Goal: Information Seeking & Learning: Learn about a topic

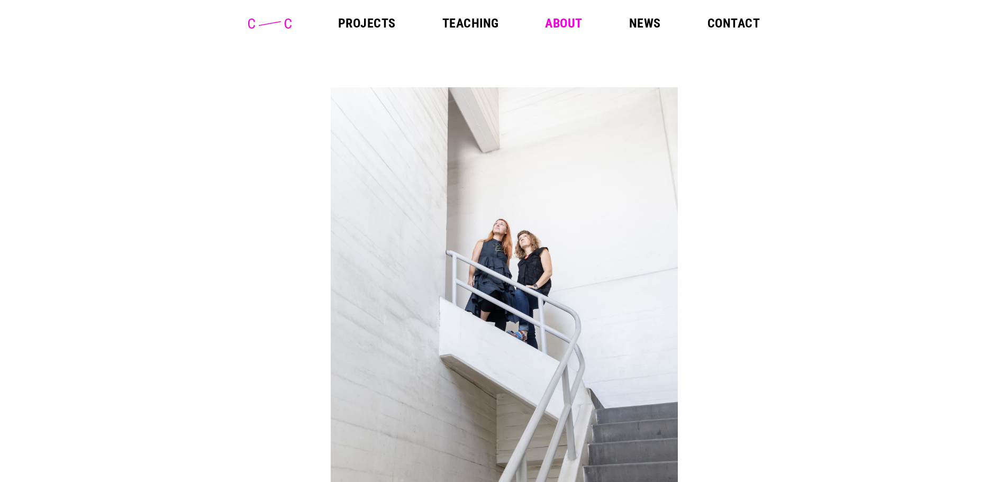
click at [371, 17] on link "Projects" at bounding box center [367, 23] width 58 height 13
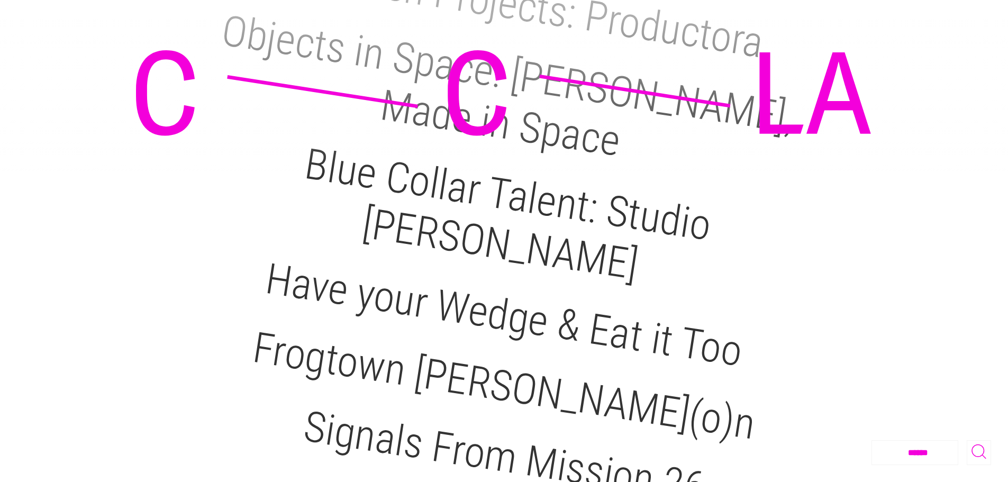
scroll to position [1586, 0]
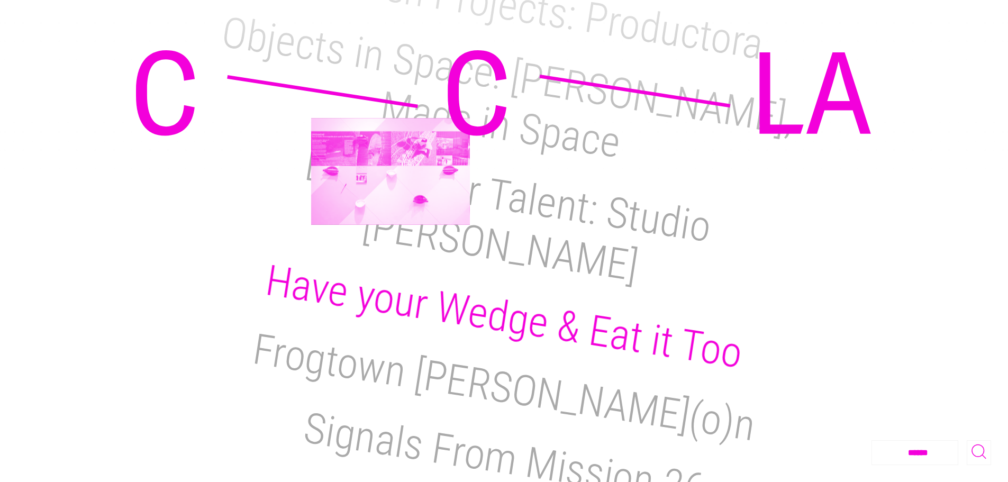
click at [393, 256] on h2 "Have your Wedge & Eat it Too" at bounding box center [503, 317] width 483 height 123
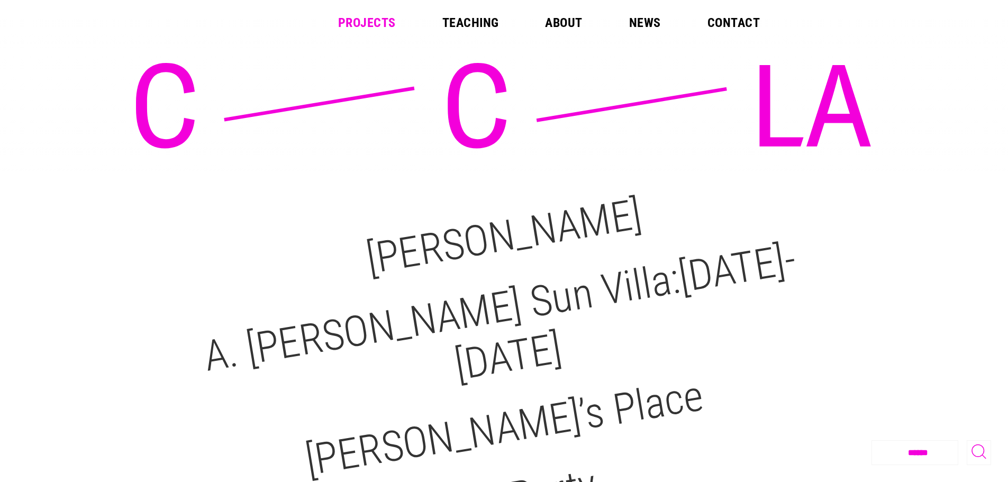
scroll to position [0, 0]
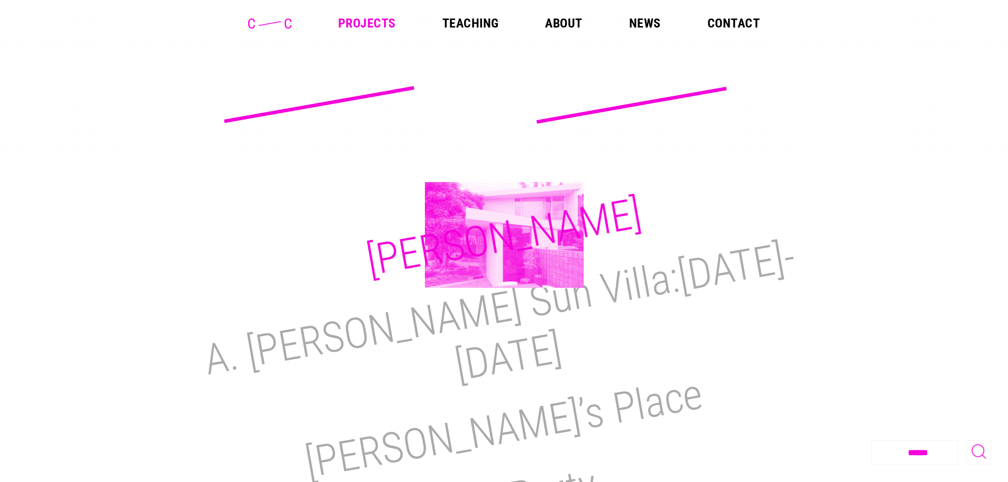
click at [504, 235] on h2 "[PERSON_NAME]" at bounding box center [504, 236] width 282 height 97
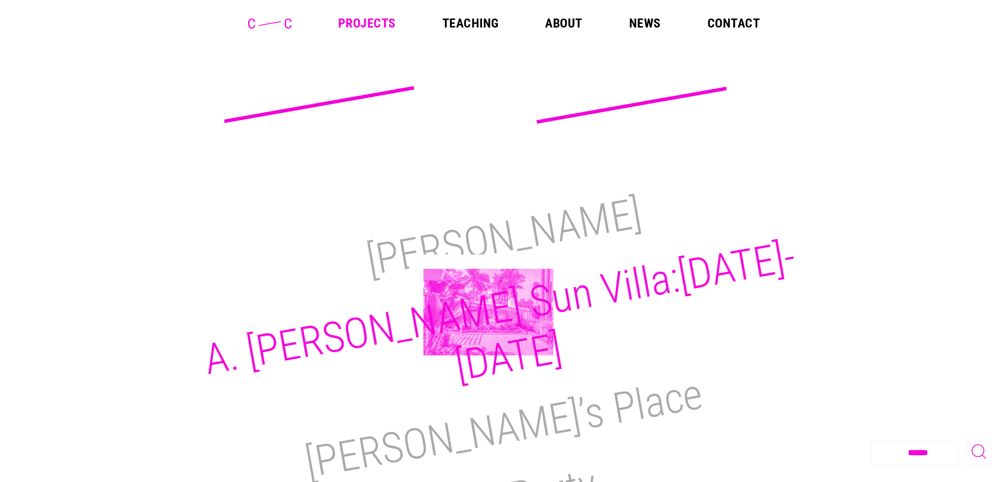
click at [488, 312] on h2 "A. [PERSON_NAME] Sun Villa:[DATE]-[DATE]" at bounding box center [499, 311] width 598 height 159
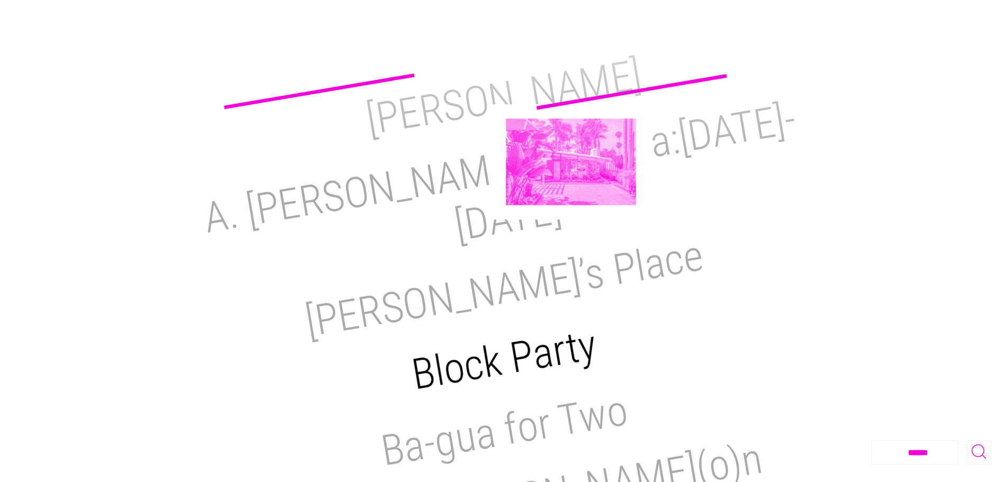
scroll to position [159, 0]
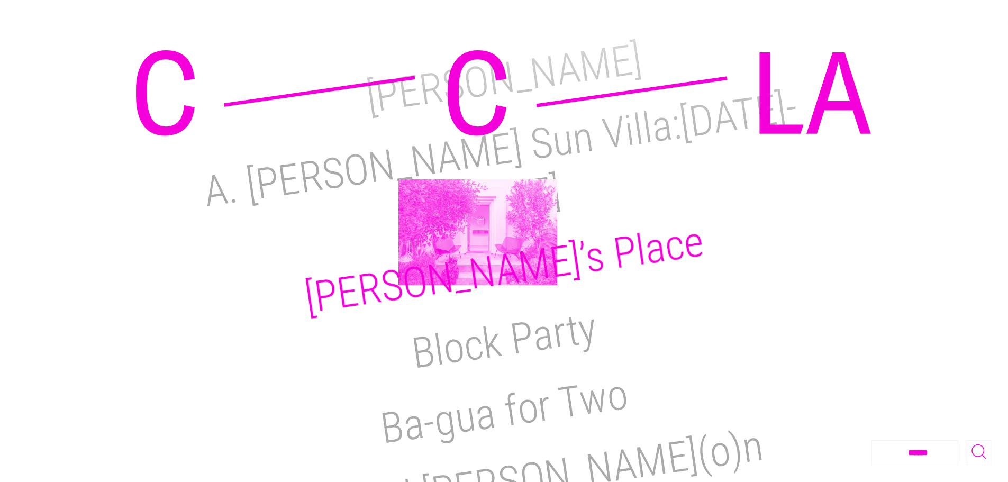
click at [478, 232] on h2 "[PERSON_NAME]’s Place" at bounding box center [504, 269] width 405 height 106
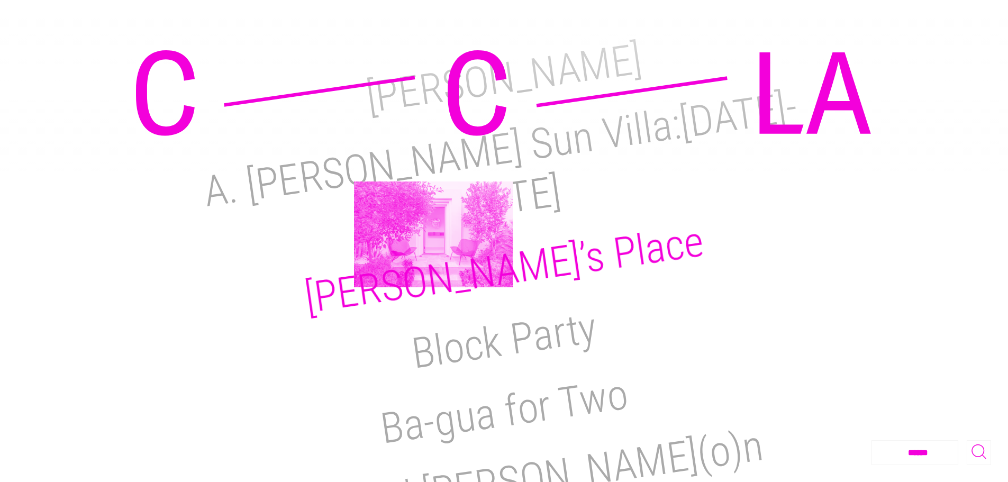
click at [433, 234] on h2 "[PERSON_NAME]’s Place" at bounding box center [504, 269] width 405 height 106
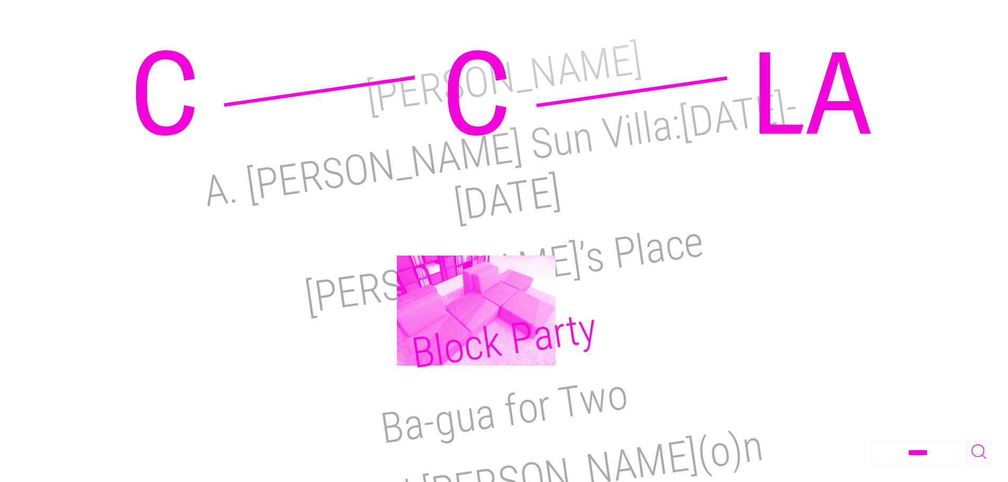
click at [476, 311] on h2 "Block Party" at bounding box center [503, 341] width 191 height 76
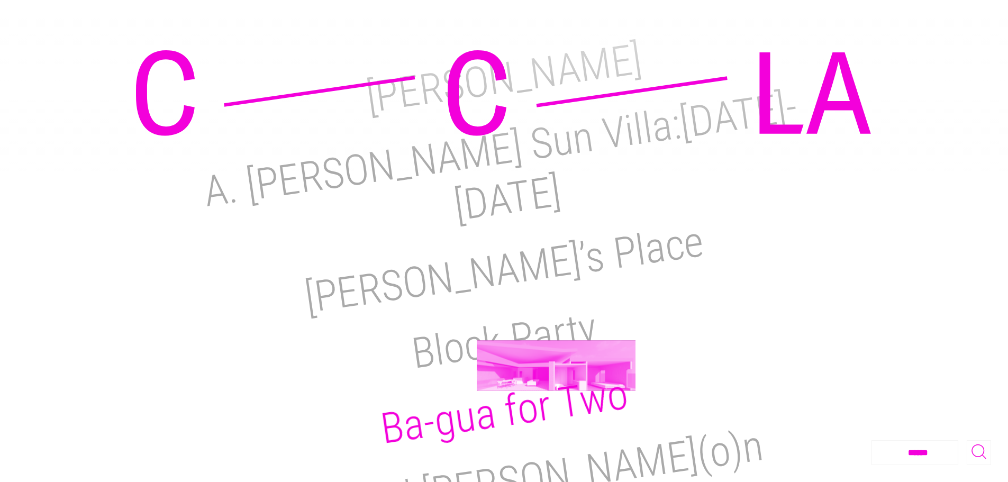
click at [556, 369] on h2 "Ba-gua for Two" at bounding box center [503, 411] width 253 height 85
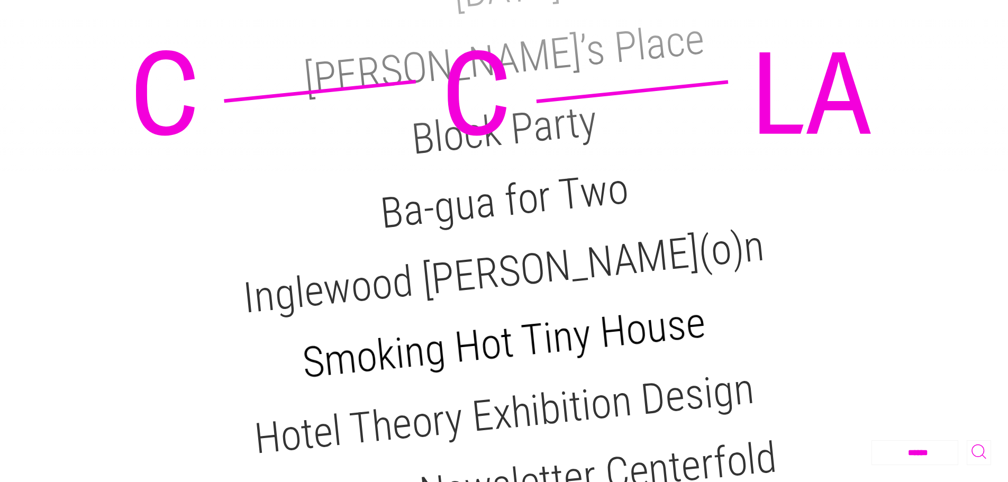
scroll to position [370, 0]
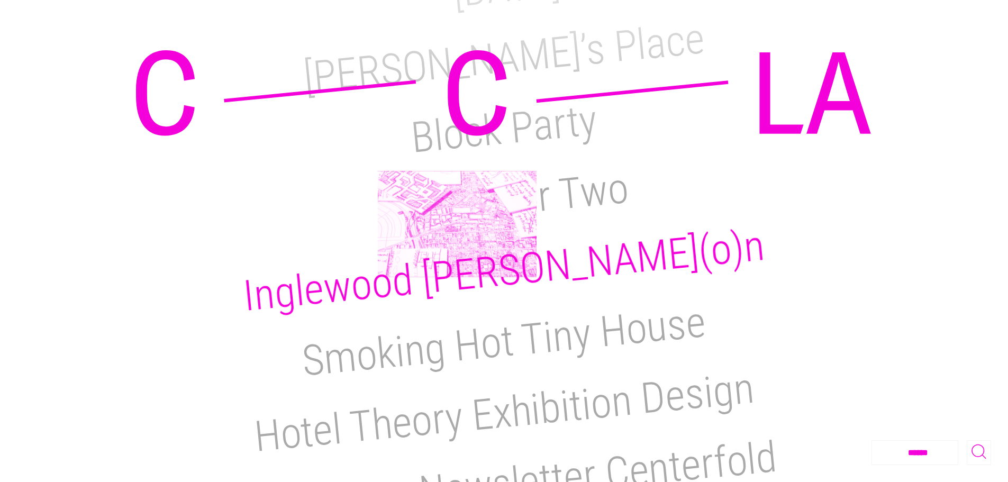
click at [457, 224] on h2 "Inglewood Salo(o)n" at bounding box center [503, 271] width 525 height 101
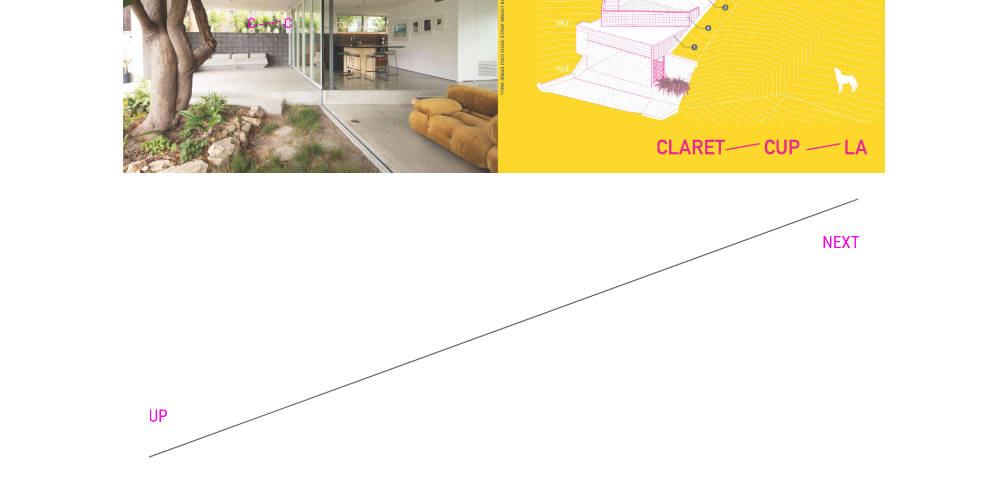
scroll to position [2658, 0]
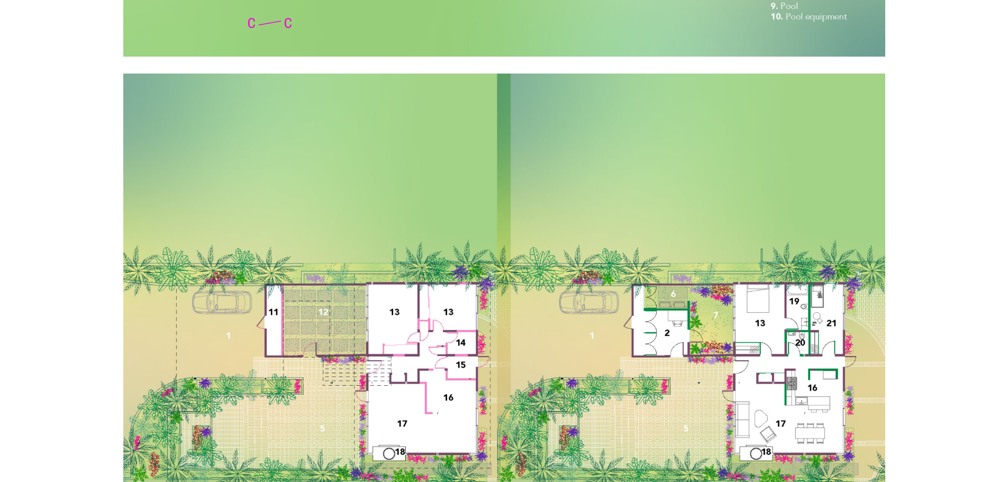
scroll to position [7194, 0]
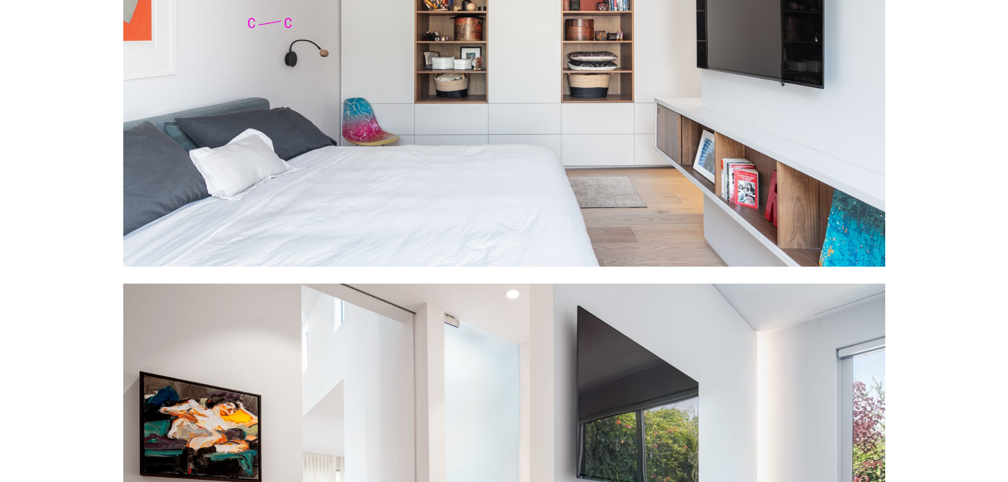
scroll to position [4549, 0]
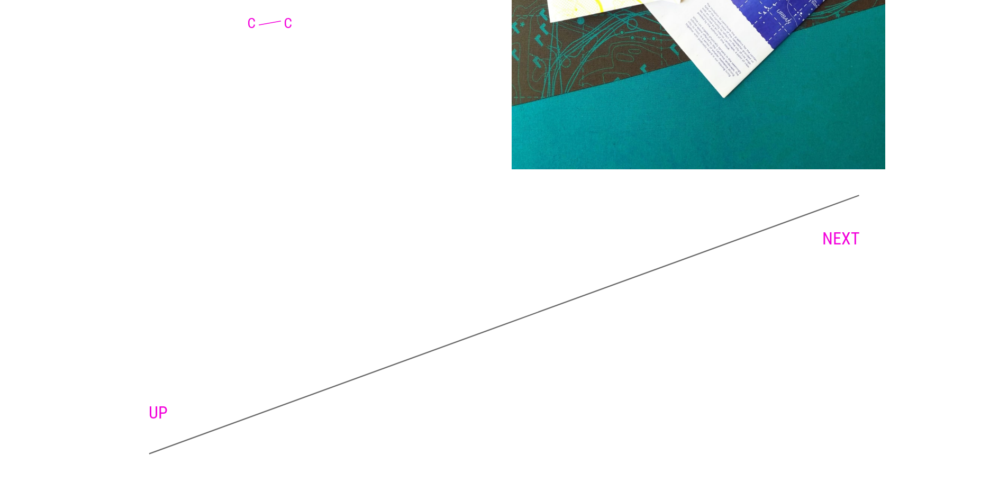
scroll to position [2365, 0]
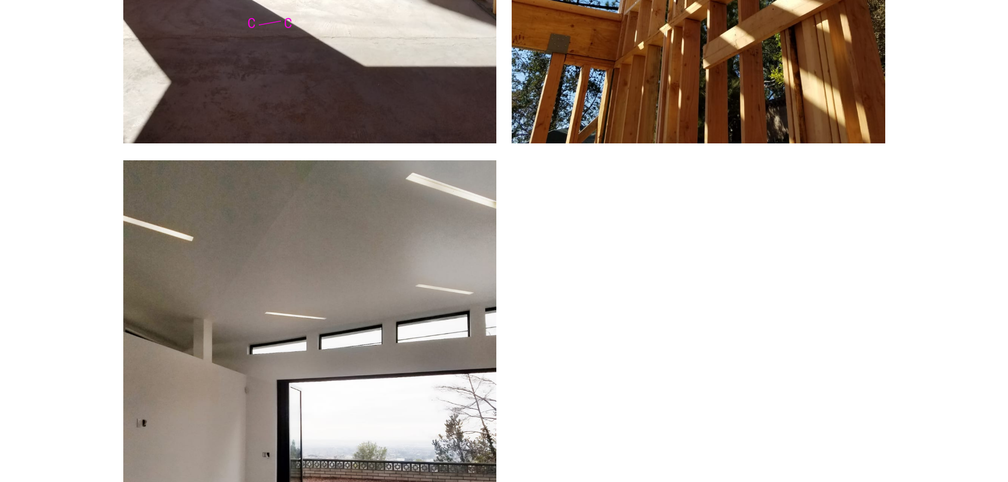
scroll to position [2751, 0]
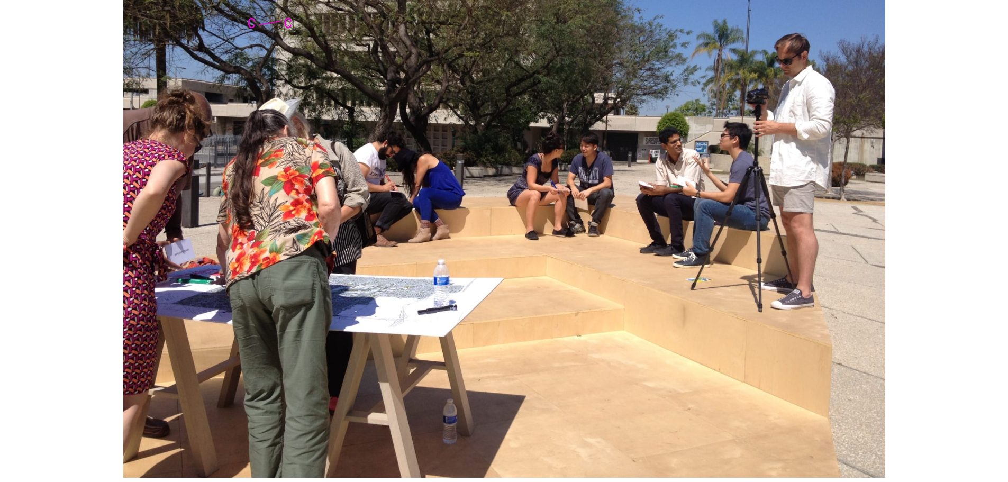
scroll to position [4814, 0]
